Goal: Task Accomplishment & Management: Use online tool/utility

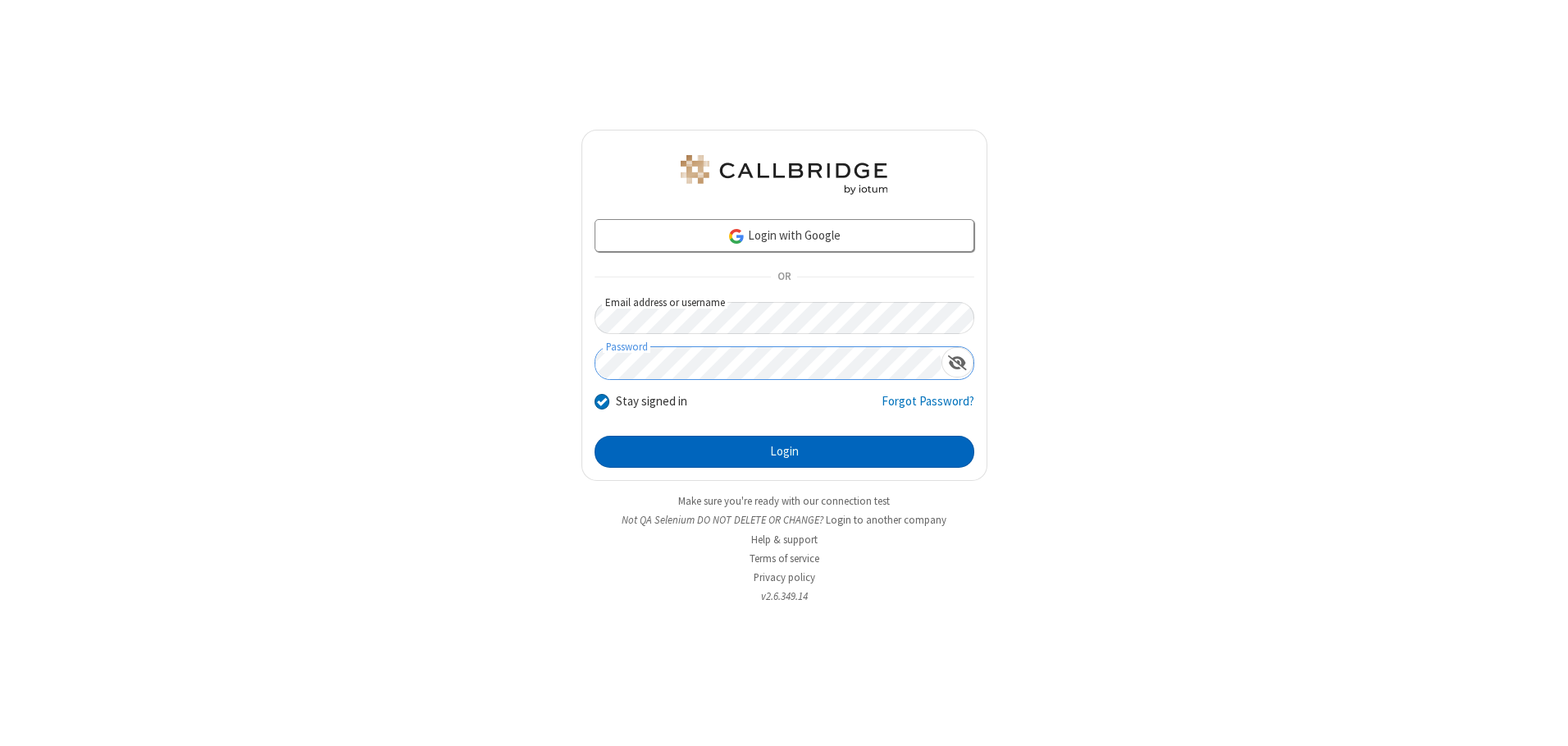
click at [784, 451] on button "Login" at bounding box center [784, 452] width 379 height 33
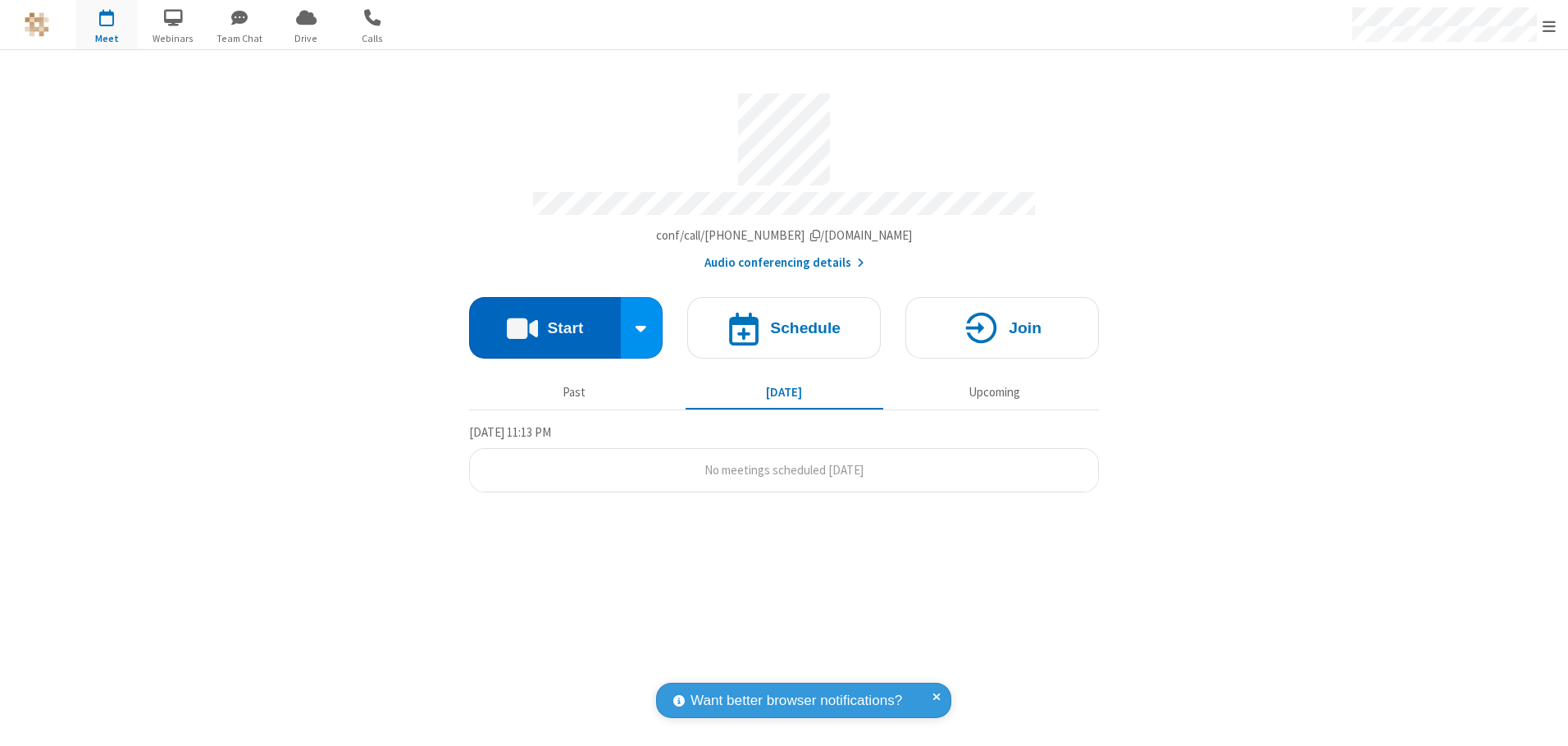
click at [545, 322] on button "Start" at bounding box center [545, 328] width 151 height 62
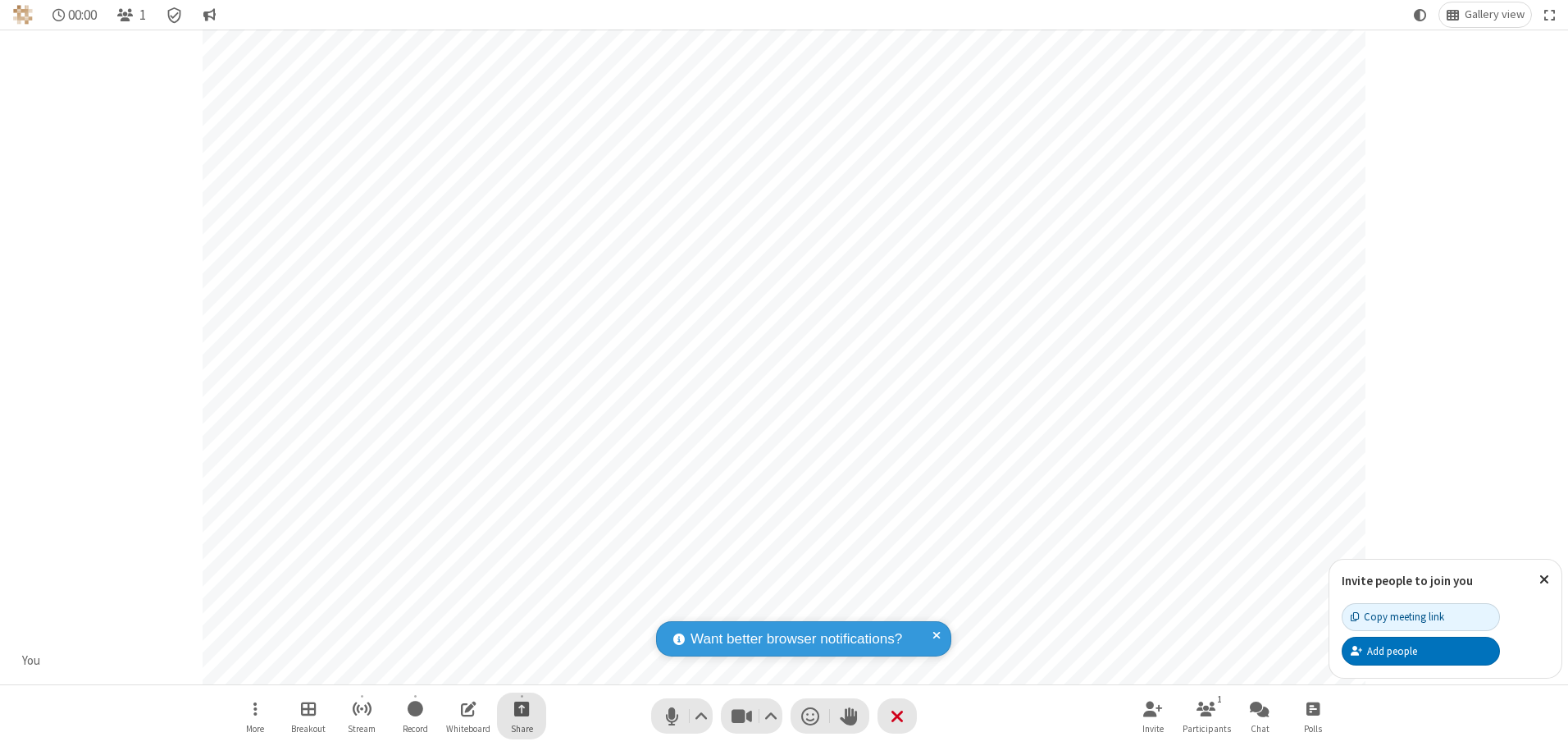
click at [522, 708] on span "Start sharing" at bounding box center [522, 708] width 16 height 21
click at [455, 669] on span "Share my screen" at bounding box center [455, 669] width 19 height 14
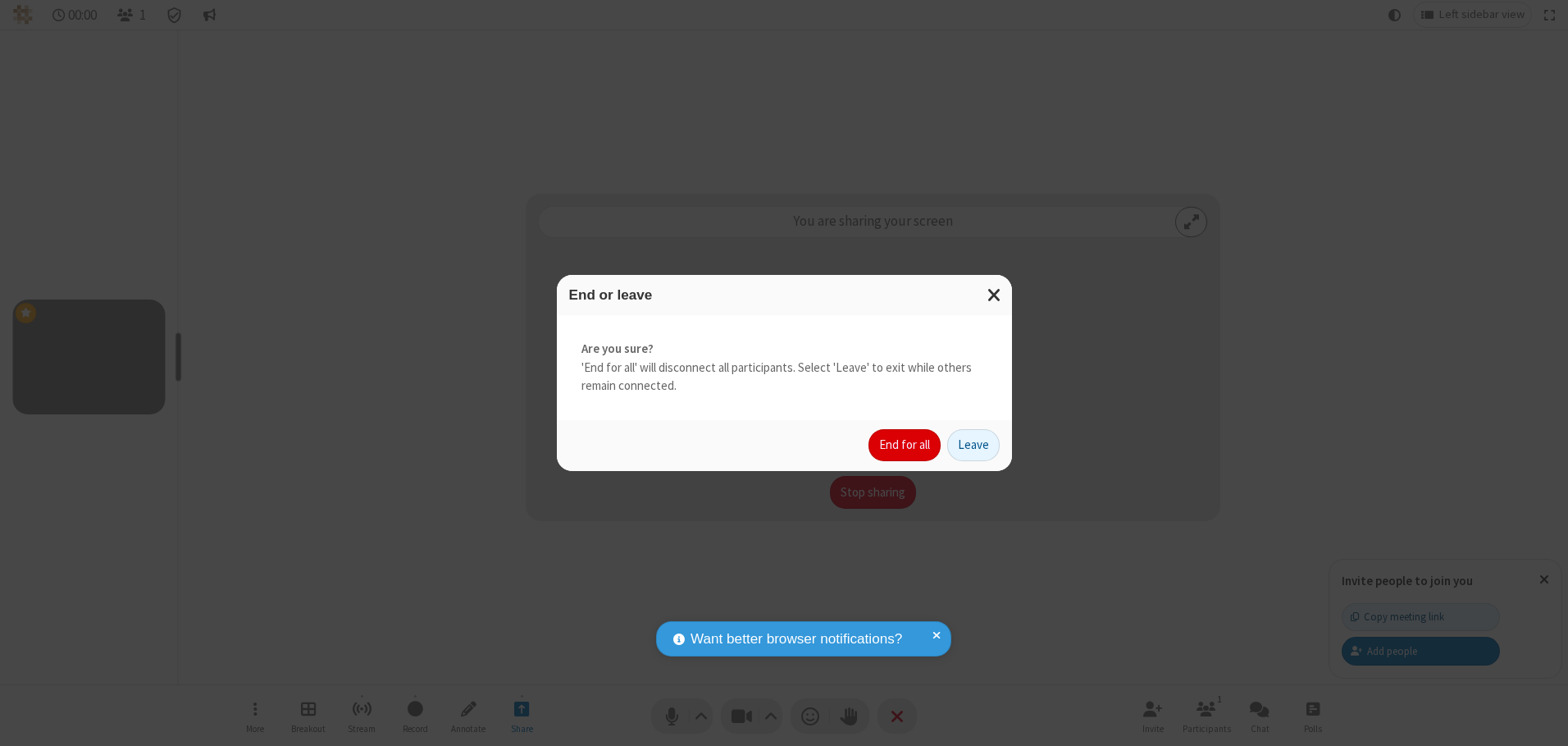
click at [905, 445] on button "End for all" at bounding box center [905, 445] width 72 height 33
